Goal: Check status: Check status

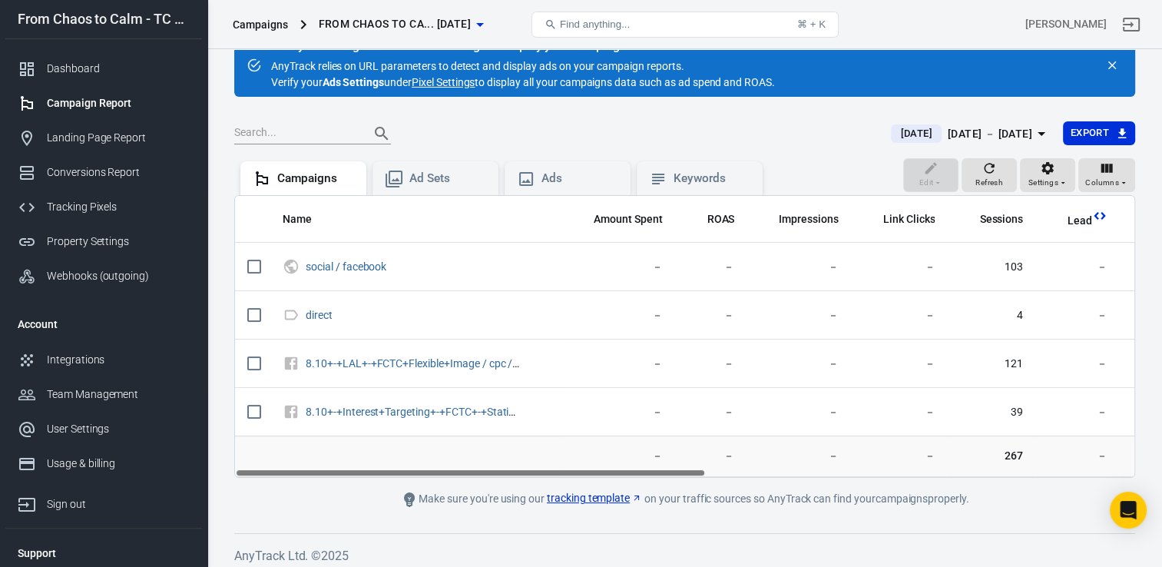
scroll to position [37, 0]
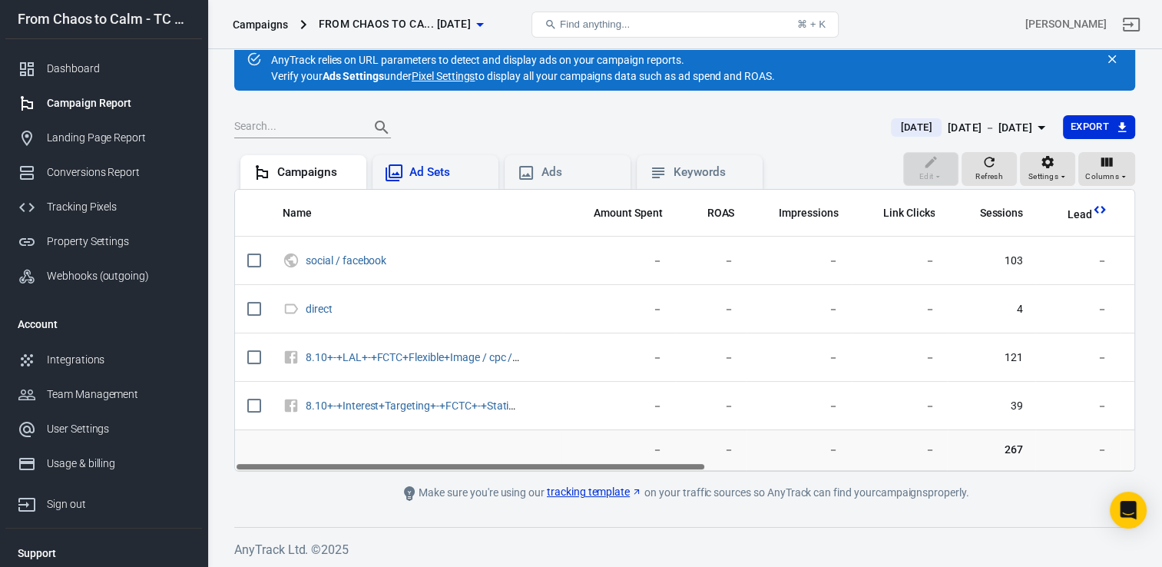
click at [433, 174] on div "Ad Sets" at bounding box center [447, 172] width 77 height 16
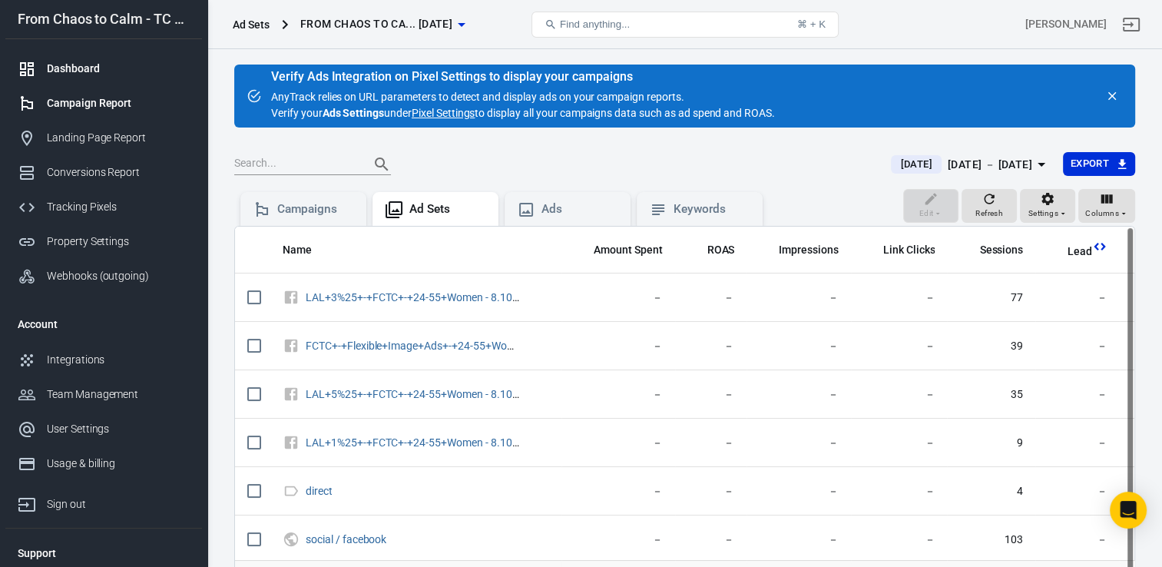
click at [101, 76] on div "Dashboard" at bounding box center [118, 69] width 143 height 16
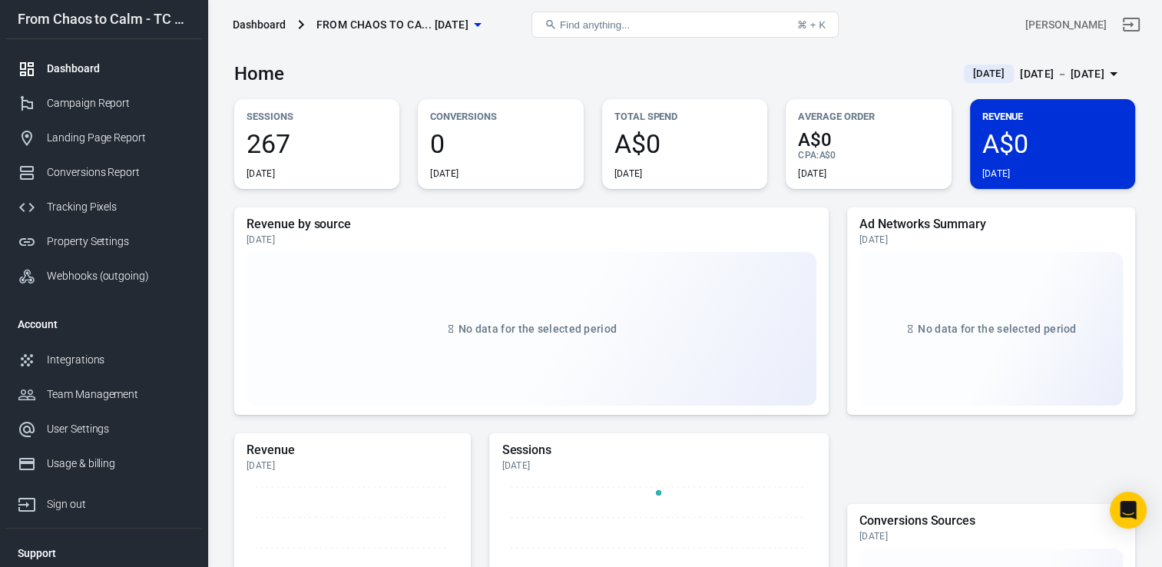
click at [1050, 65] on div "[DATE] － [DATE]" at bounding box center [1062, 74] width 85 height 19
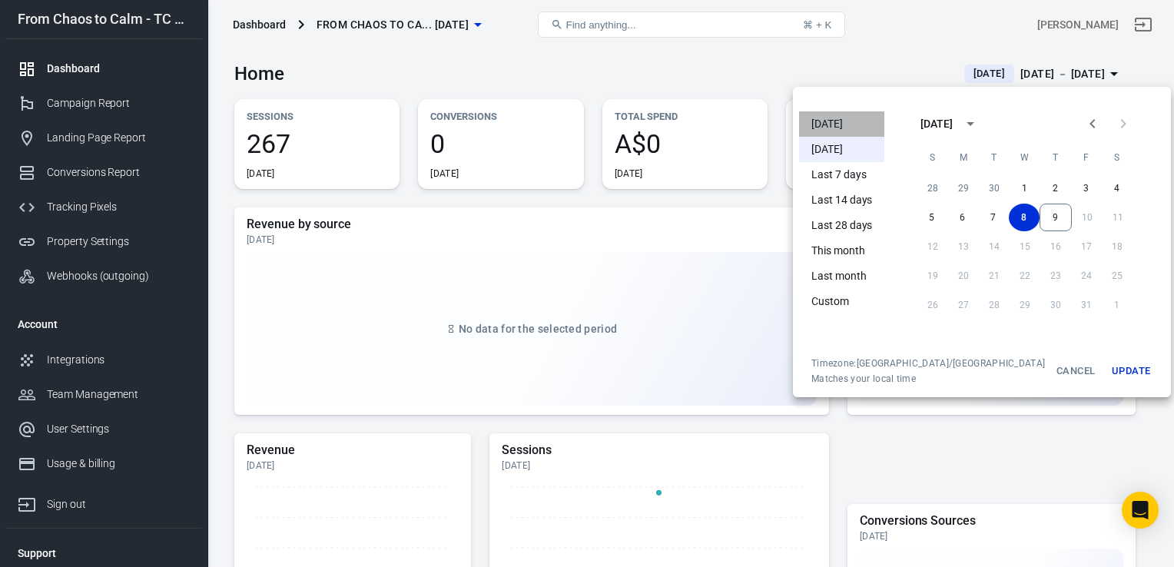
click at [827, 124] on li "[DATE]" at bounding box center [841, 123] width 85 height 25
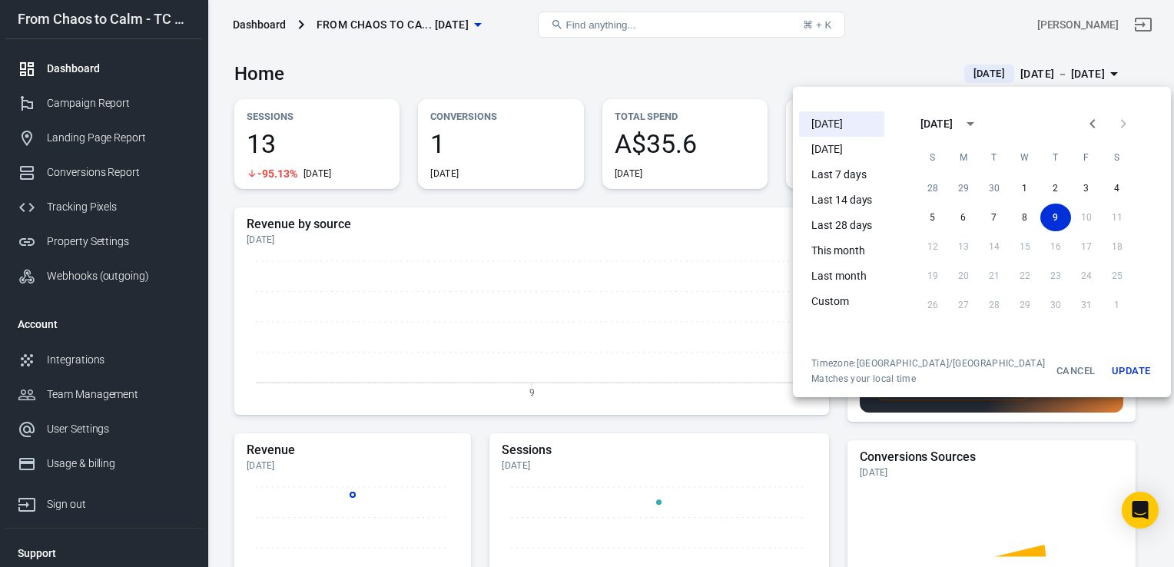
click at [1106, 370] on button "Update" at bounding box center [1130, 371] width 49 height 28
